Goal: Task Accomplishment & Management: Use online tool/utility

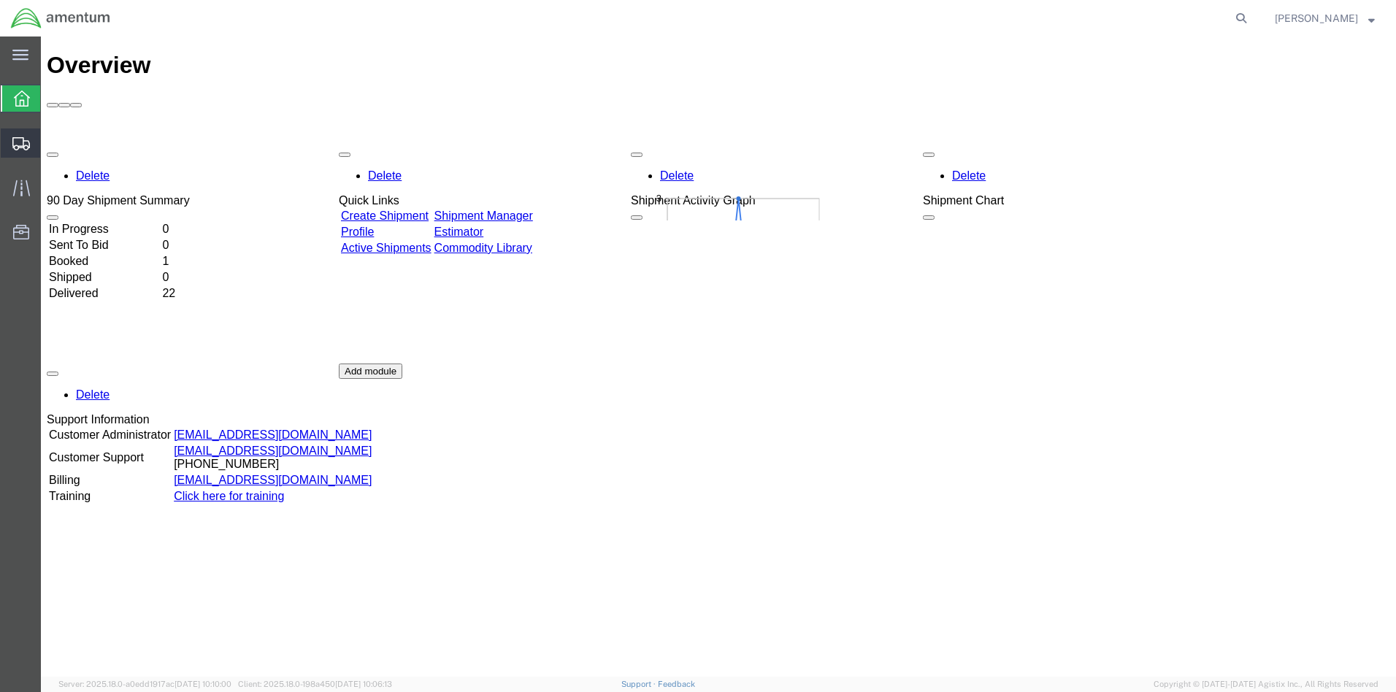
click at [0, 0] on span "Create from Template" at bounding box center [0, 0] width 0 height 0
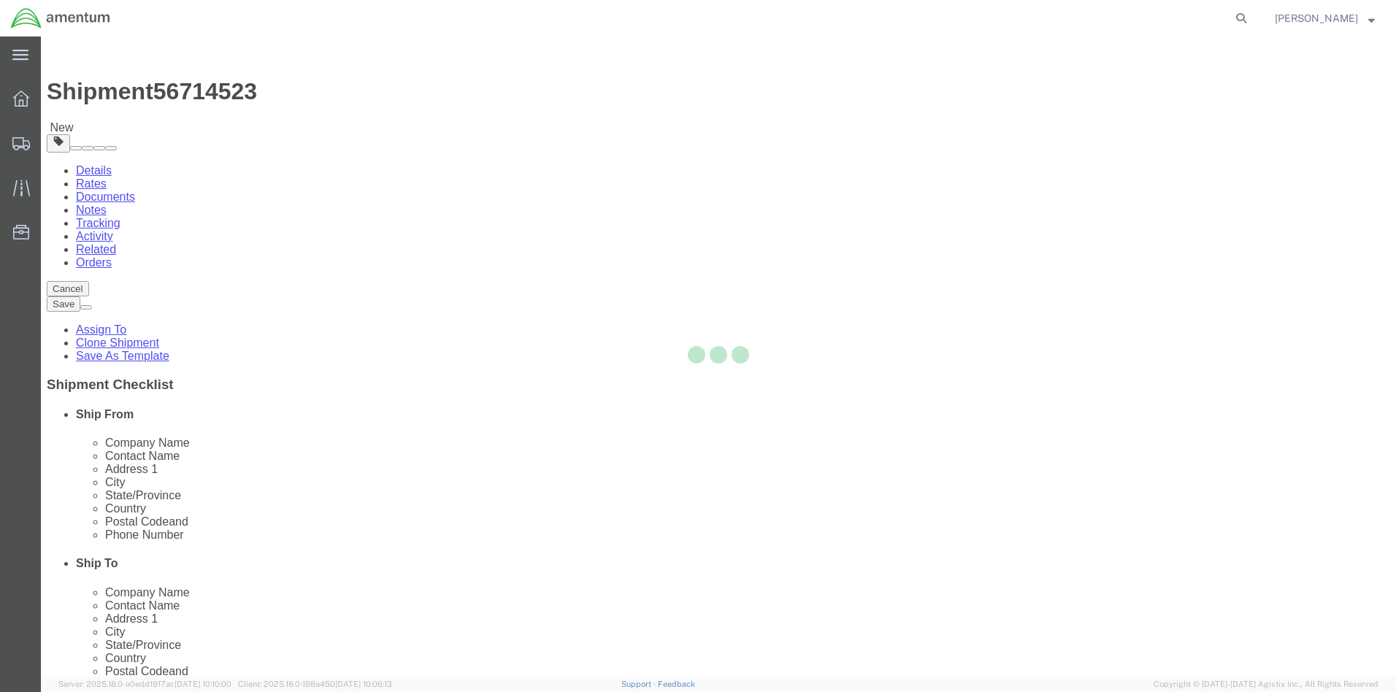
select select
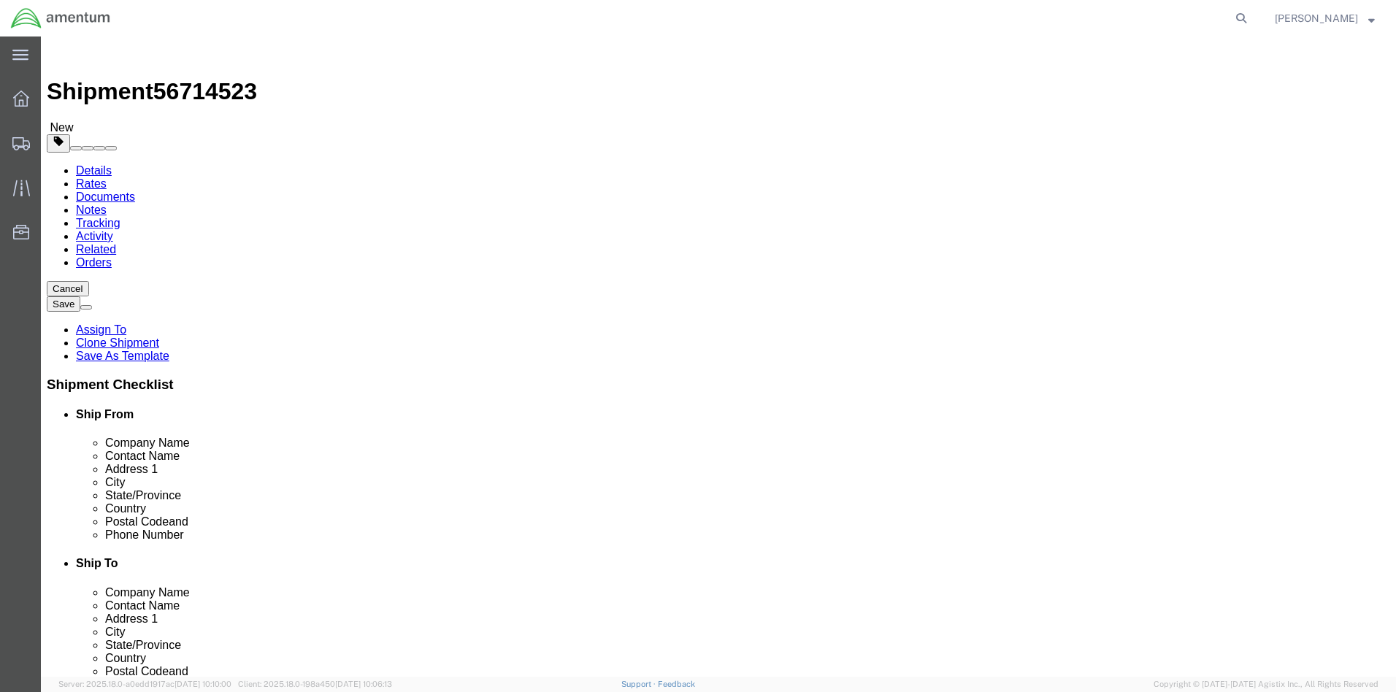
click div "[DATE] 10:00 AM"
click button "Apply"
click div "[DATE] 11:00 AM"
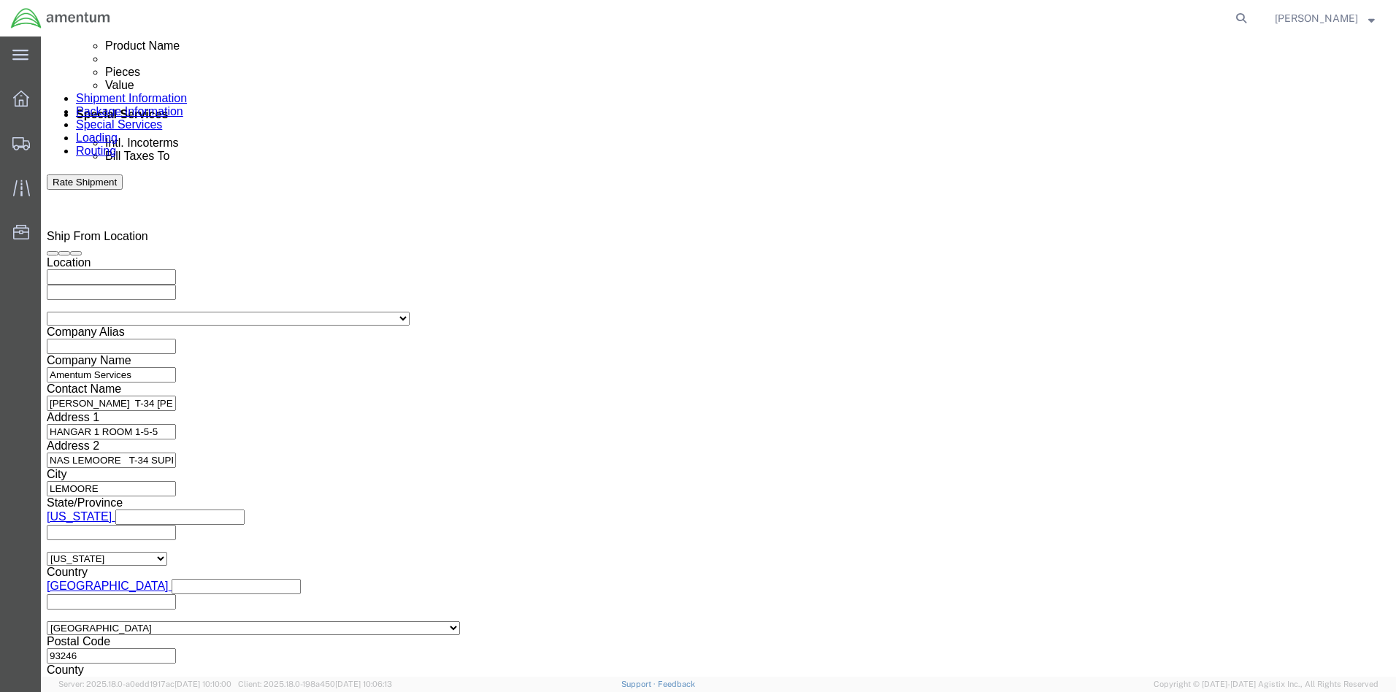
click input "11:00 AM"
click input "2:00 AM"
type input "2:00 PM"
click button "Apply"
